Goal: Navigation & Orientation: Find specific page/section

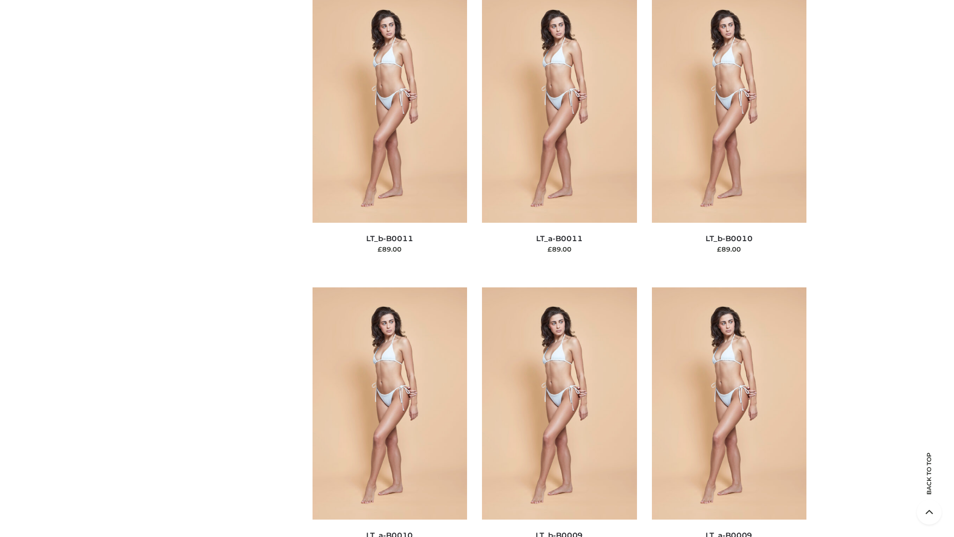
scroll to position [4463, 0]
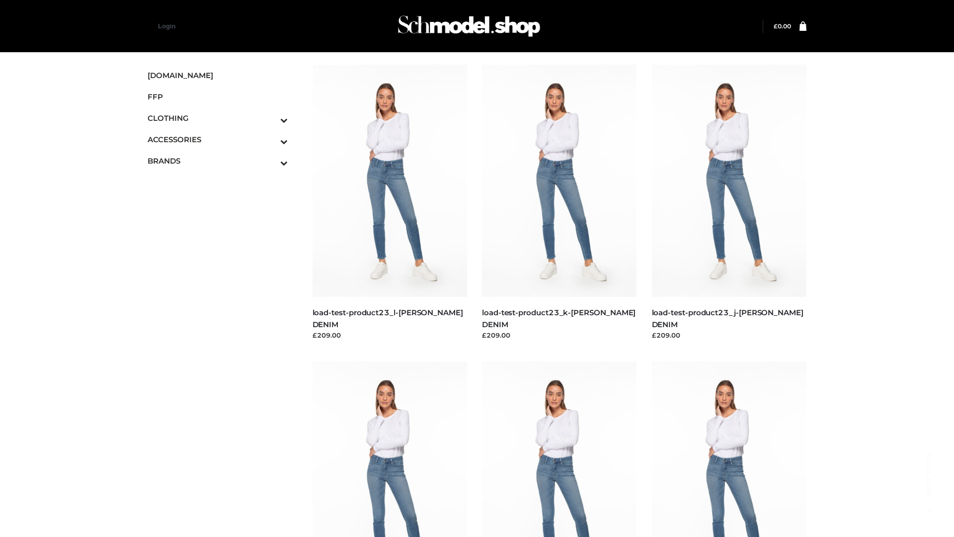
scroll to position [872, 0]
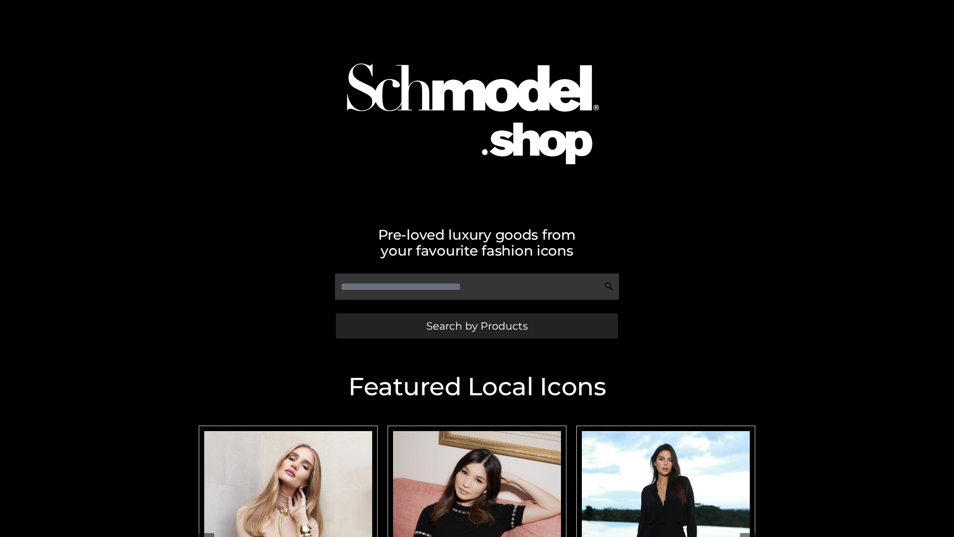
click at [477, 325] on span "Search by Products" at bounding box center [476, 326] width 101 height 10
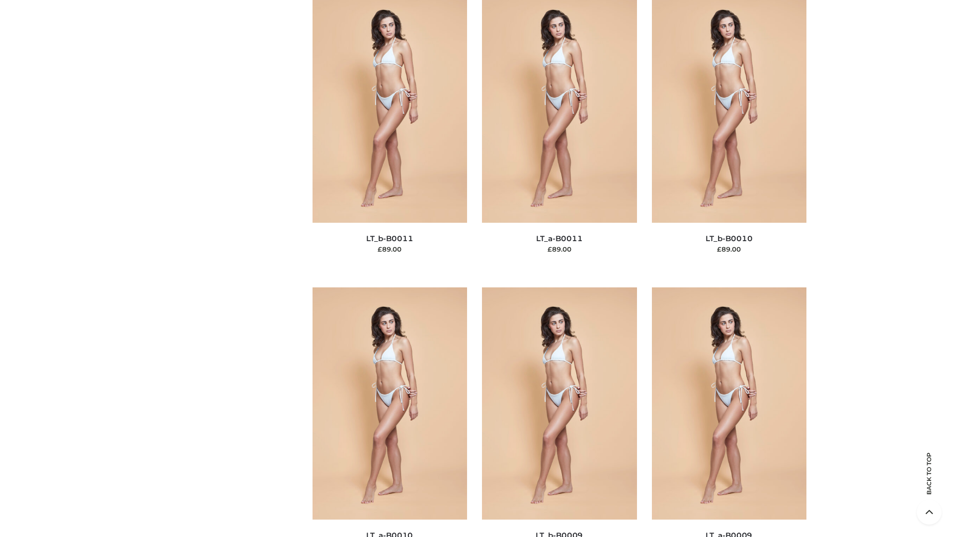
scroll to position [4463, 0]
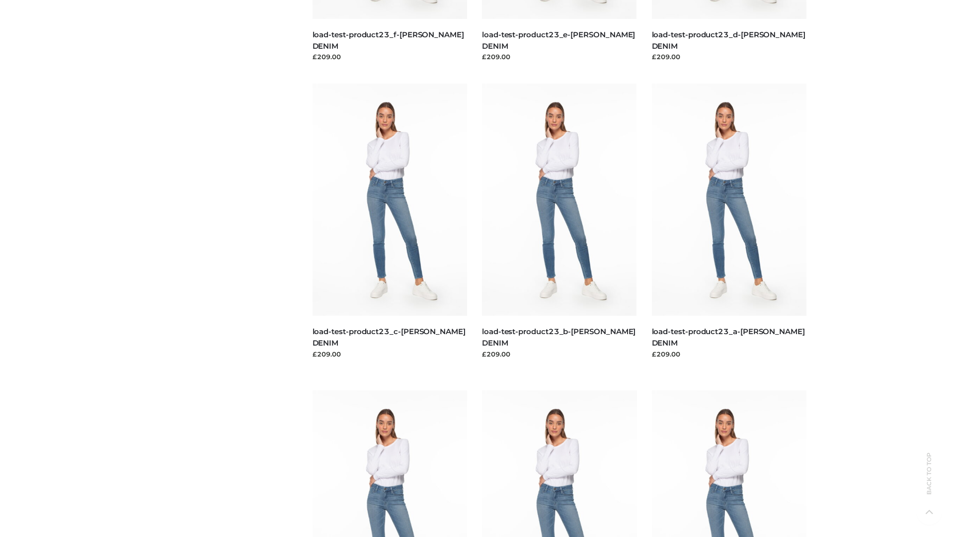
scroll to position [872, 0]
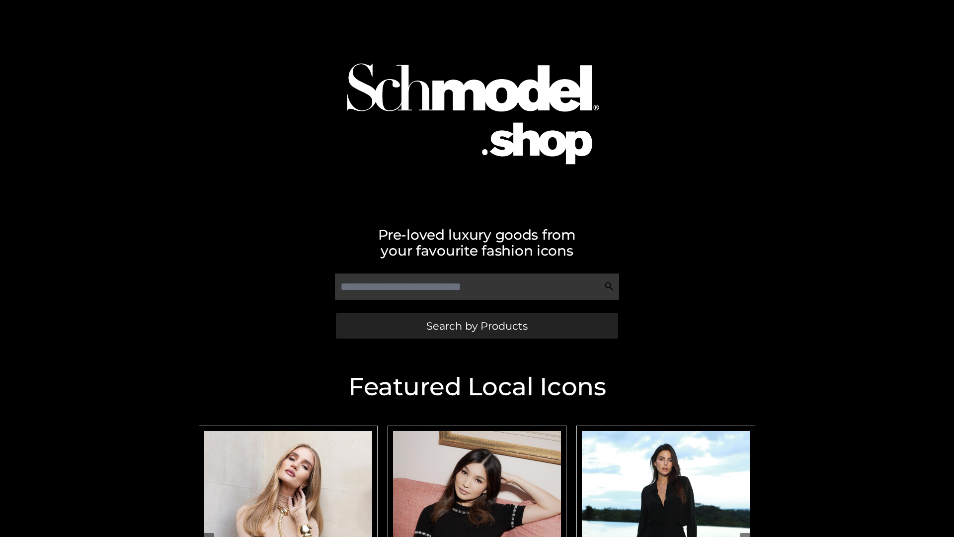
click at [477, 325] on span "Search by Products" at bounding box center [476, 326] width 101 height 10
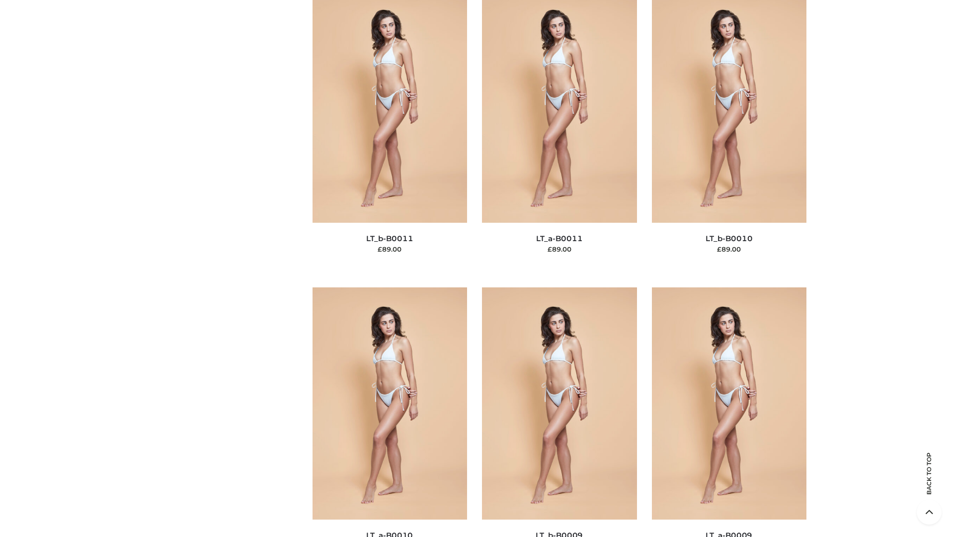
scroll to position [4463, 0]
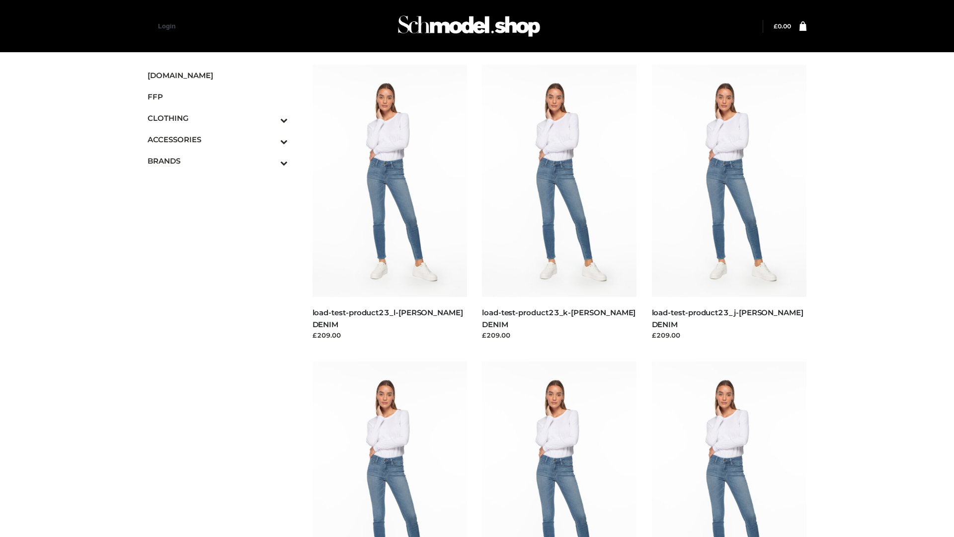
scroll to position [872, 0]
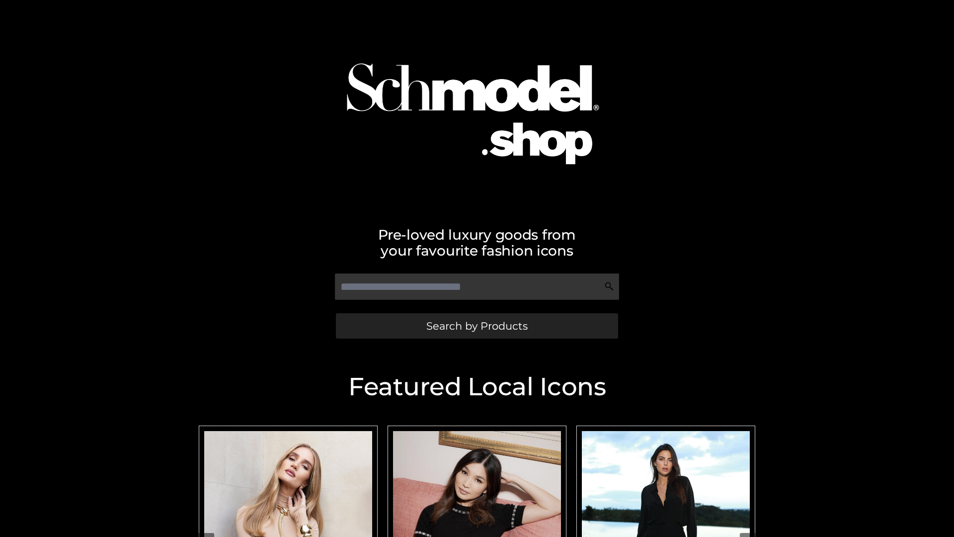
click at [477, 325] on span "Search by Products" at bounding box center [476, 326] width 101 height 10
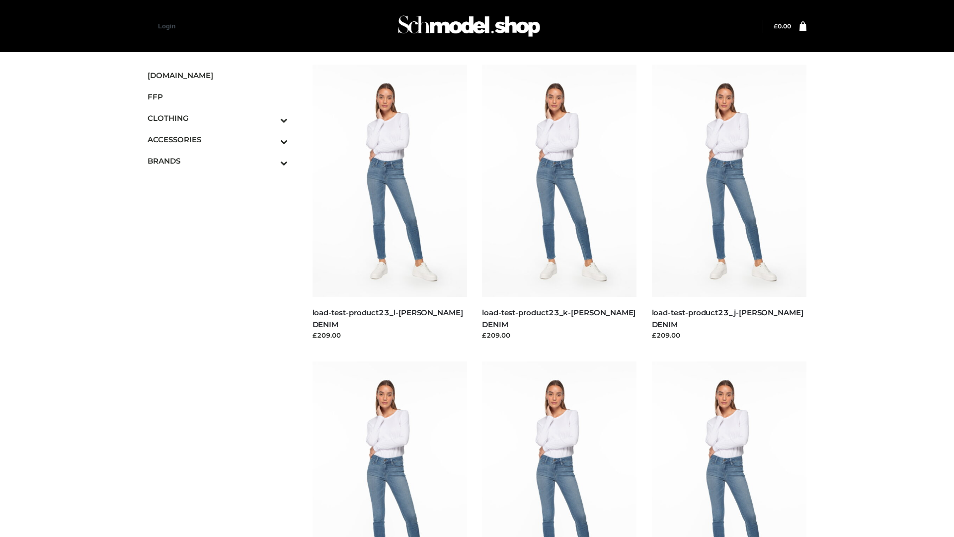
scroll to position [25, 0]
